Goal: Task Accomplishment & Management: Manage account settings

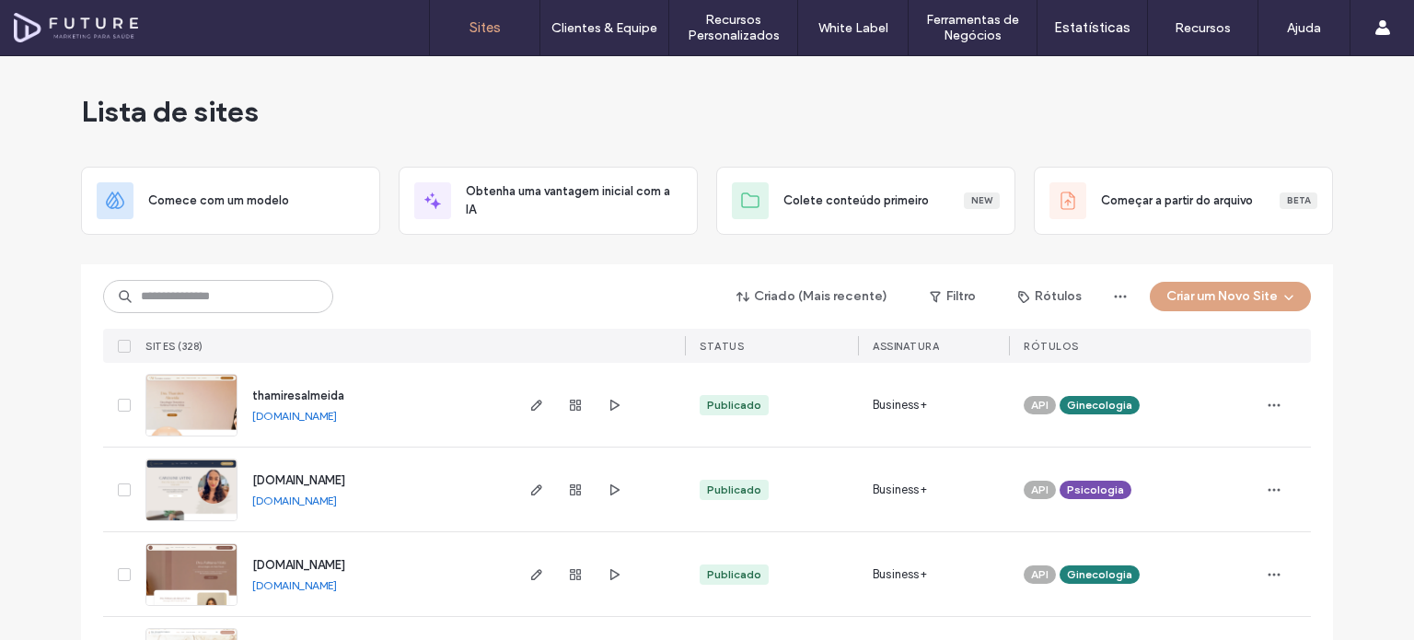
click at [269, 301] on input at bounding box center [218, 296] width 230 height 33
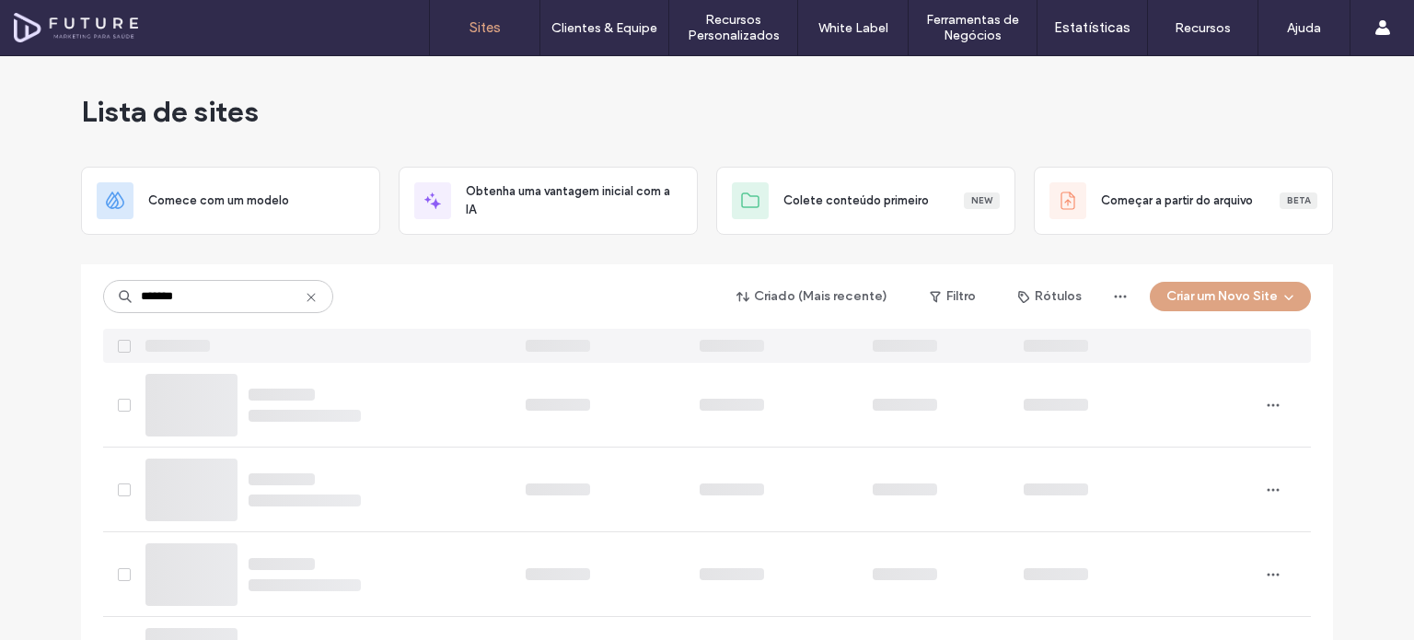
type input "*******"
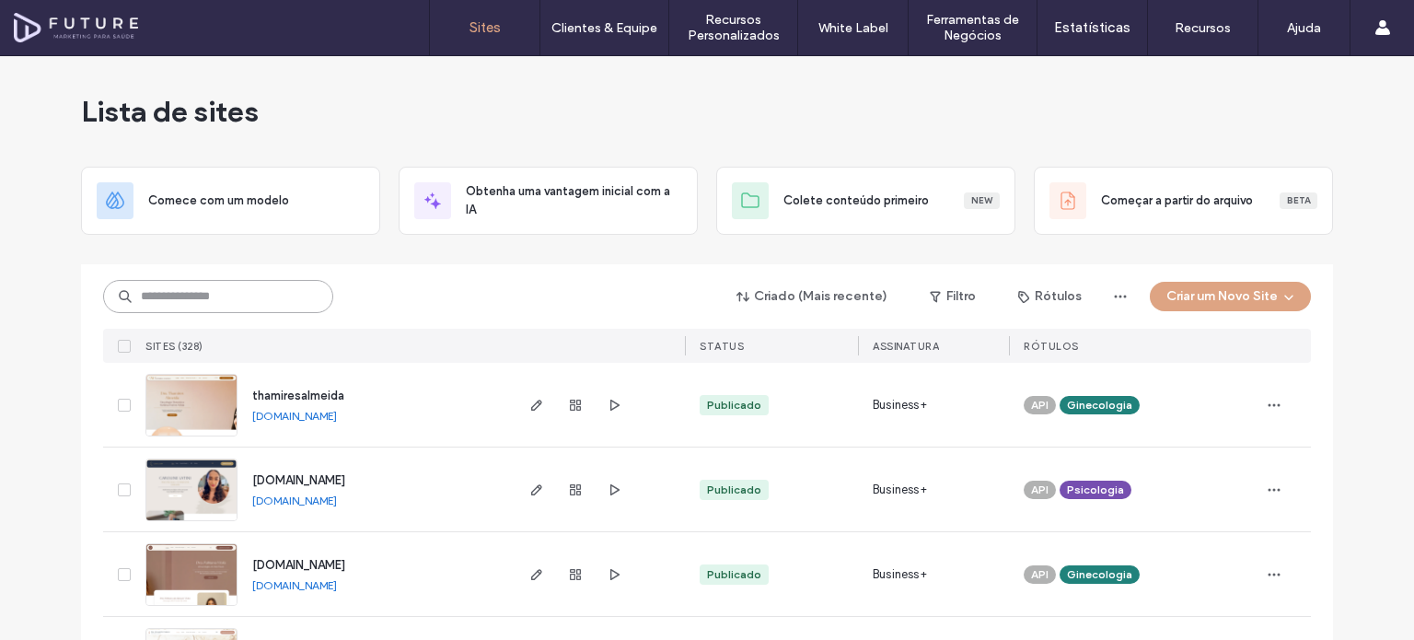
click at [225, 295] on input at bounding box center [218, 296] width 230 height 33
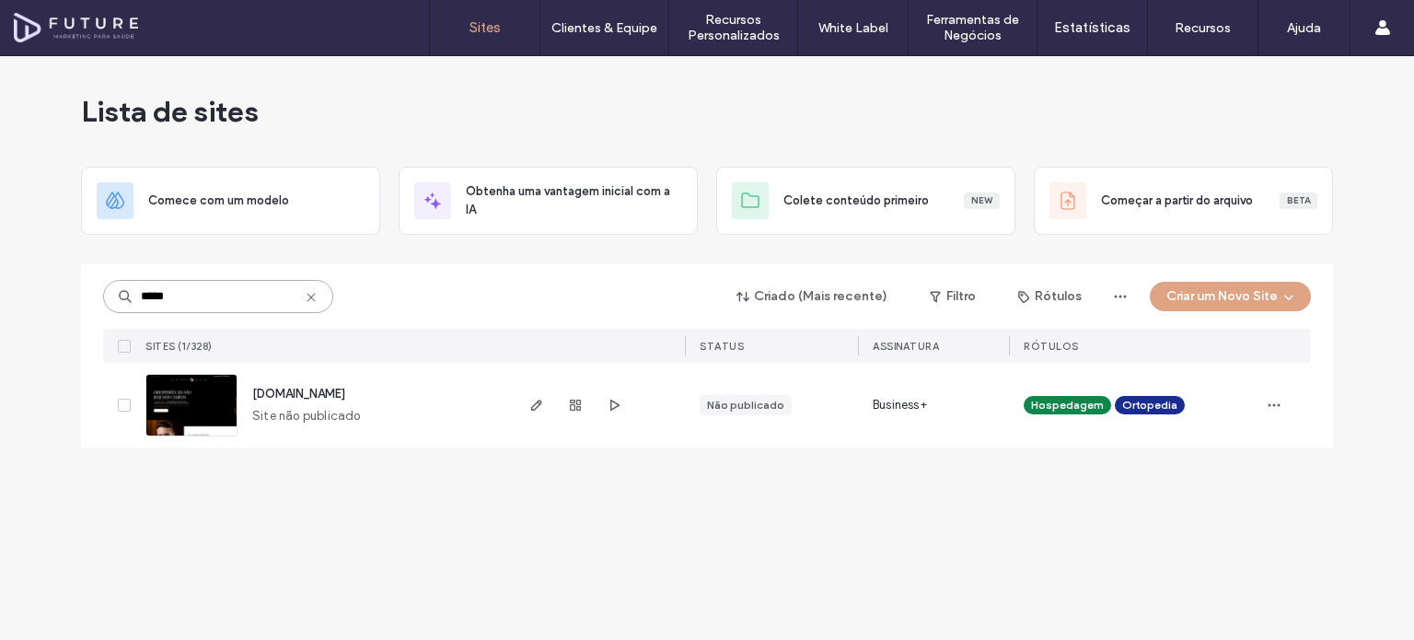
type input "*****"
drag, startPoint x: 1279, startPoint y: 452, endPoint x: 605, endPoint y: 225, distance: 711.8
click at [1279, 452] on div "Lista de sites Comece com um modelo Obtenha uma vantagem inicial com a IA Colet…" at bounding box center [707, 262] width 1252 height 413
click at [751, 408] on div "Não publicado" at bounding box center [745, 405] width 77 height 17
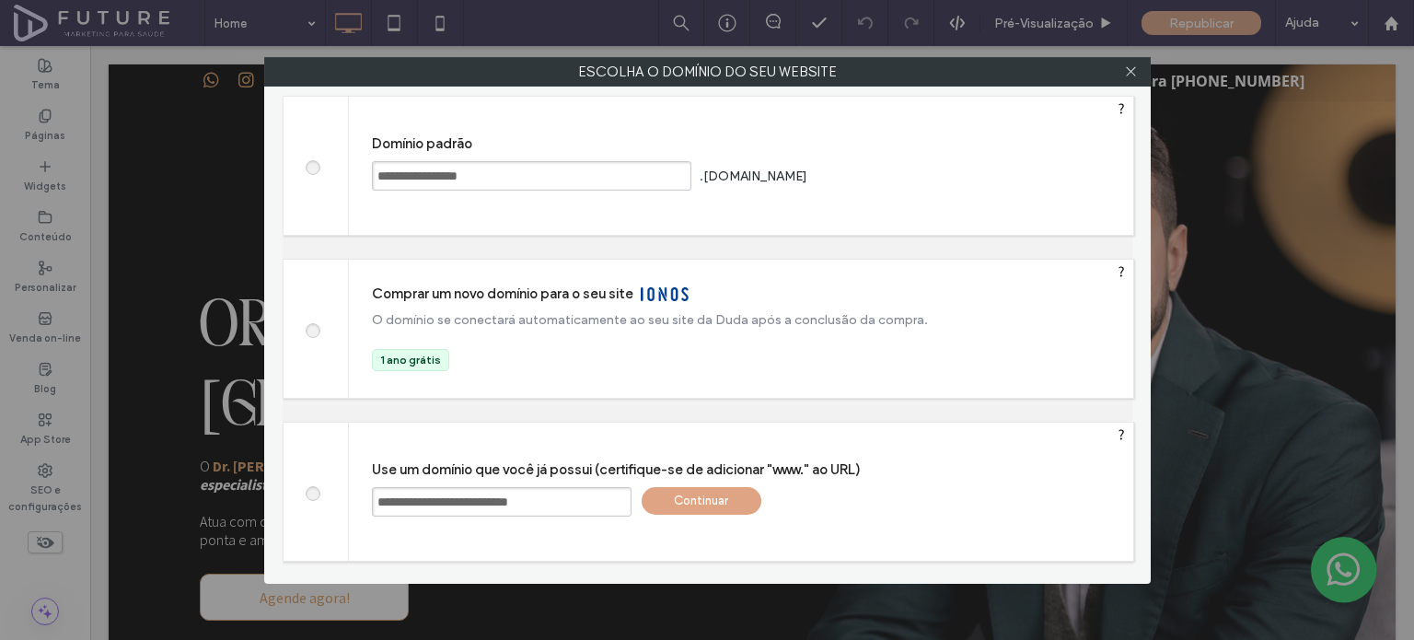
click at [703, 502] on div "Continuar" at bounding box center [701, 501] width 120 height 28
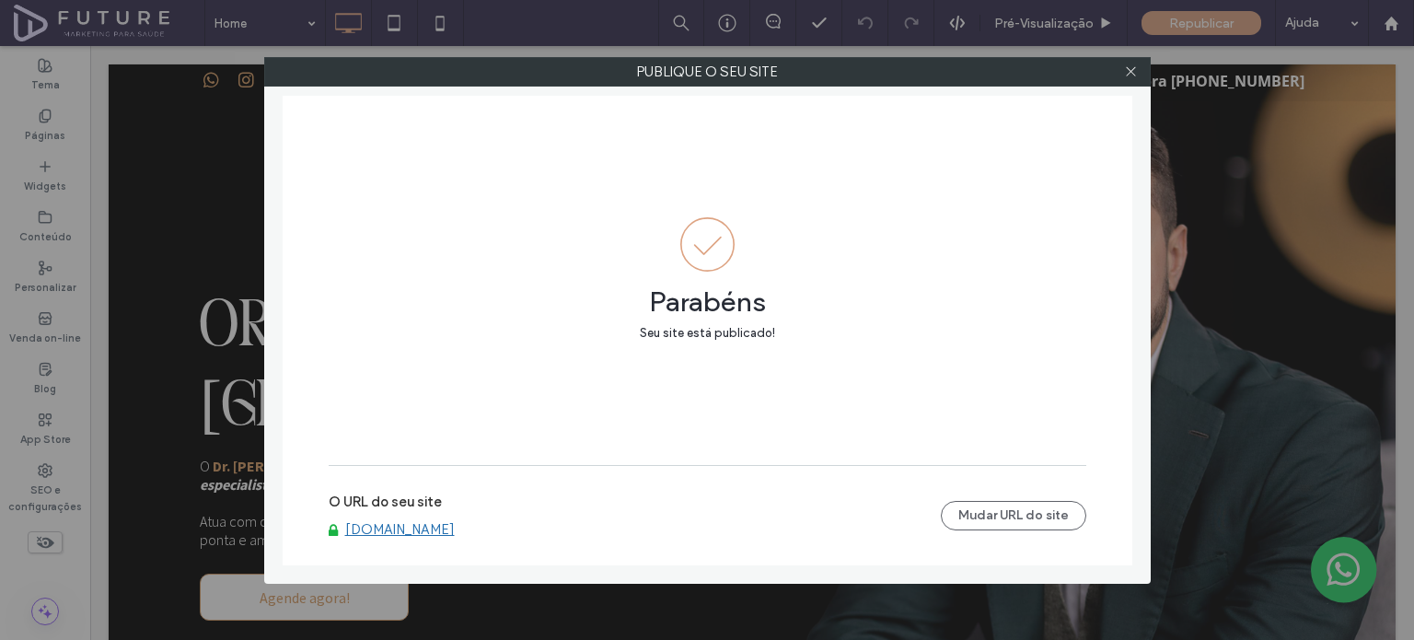
click at [455, 525] on link "www.drstefanomonteiro.com.br" at bounding box center [400, 529] width 110 height 17
click at [1124, 70] on icon at bounding box center [1131, 71] width 14 height 14
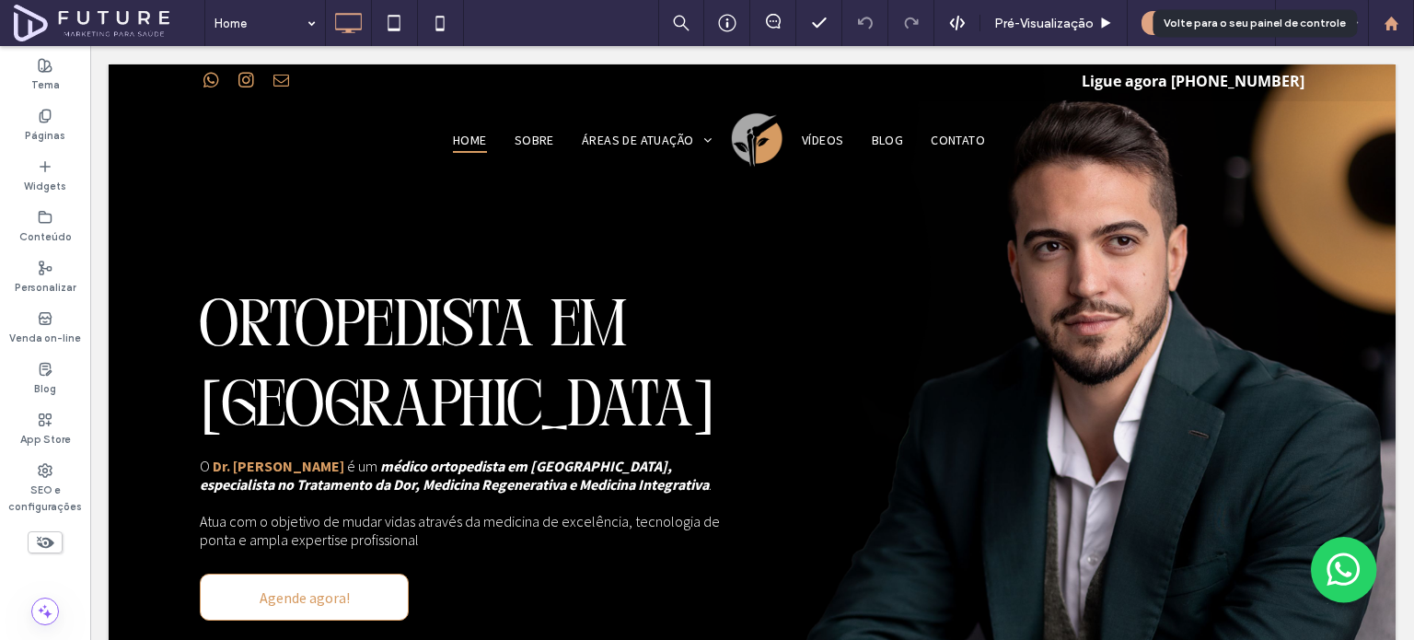
click at [1395, 18] on icon at bounding box center [1391, 24] width 16 height 16
